Goal: Transaction & Acquisition: Purchase product/service

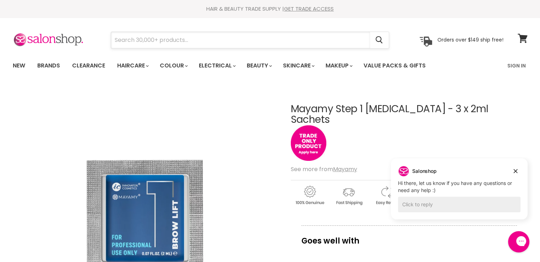
click at [167, 38] on input "Search" at bounding box center [240, 40] width 259 height 16
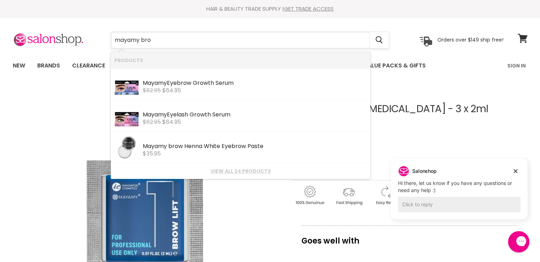
type input "mayamy brow"
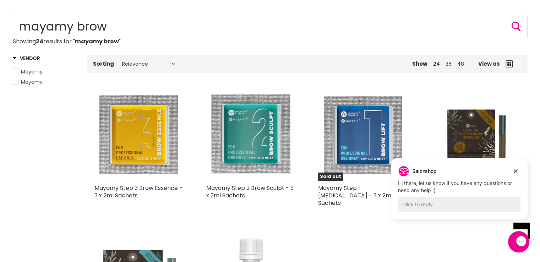
scroll to position [142, 0]
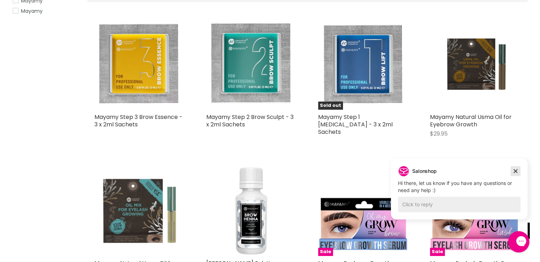
click at [517, 172] on icon "Dismiss campaign" at bounding box center [515, 171] width 7 height 9
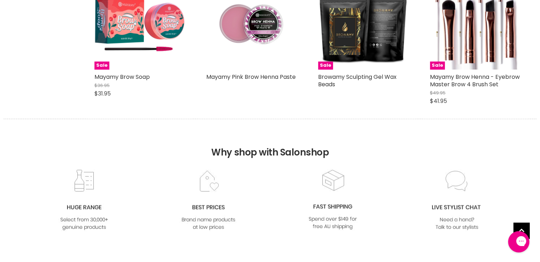
scroll to position [958, 0]
